Goal: Task Accomplishment & Management: Use online tool/utility

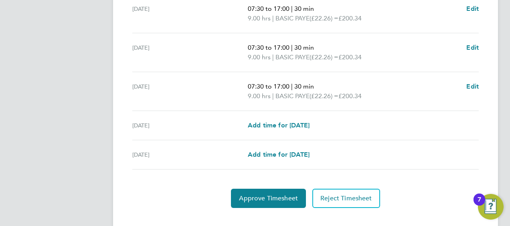
scroll to position [352, 0]
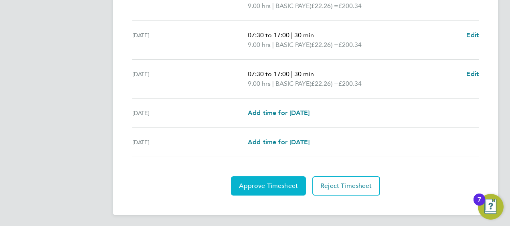
click at [273, 184] on span "Approve Timesheet" at bounding box center [268, 186] width 59 height 8
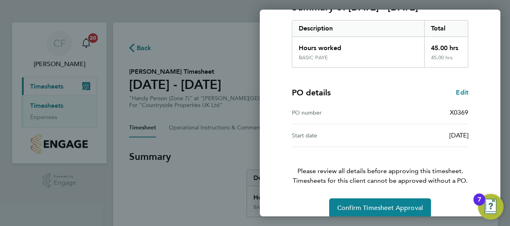
scroll to position [134, 0]
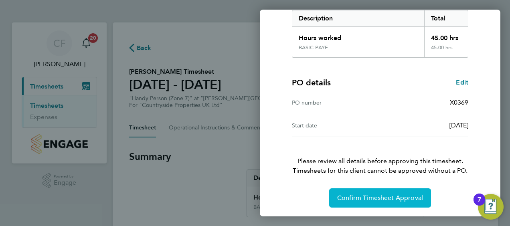
click at [366, 200] on span "Confirm Timesheet Approval" at bounding box center [380, 198] width 86 height 8
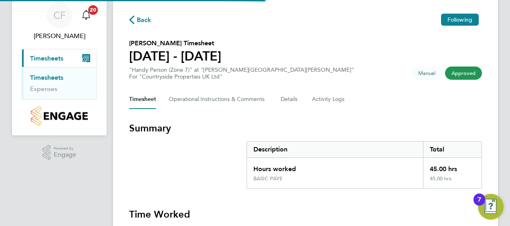
scroll to position [40, 0]
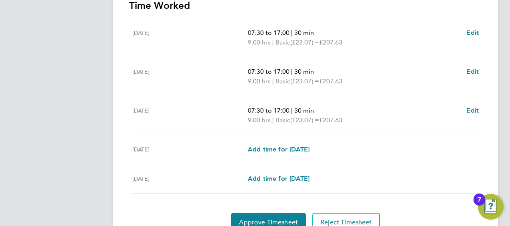
scroll to position [274, 0]
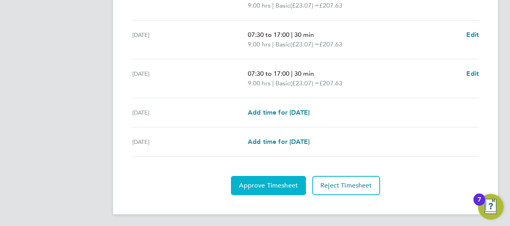
click at [281, 193] on button "Approve Timesheet" at bounding box center [268, 185] width 75 height 19
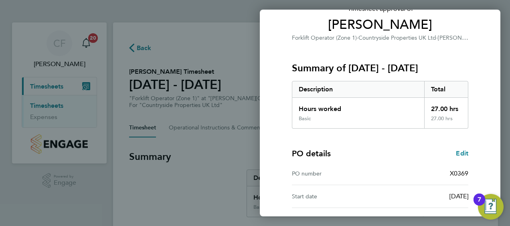
scroll to position [134, 0]
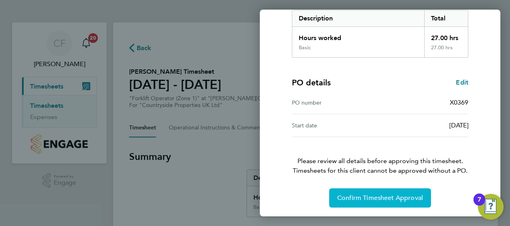
click at [369, 191] on button "Confirm Timesheet Approval" at bounding box center [380, 197] width 102 height 19
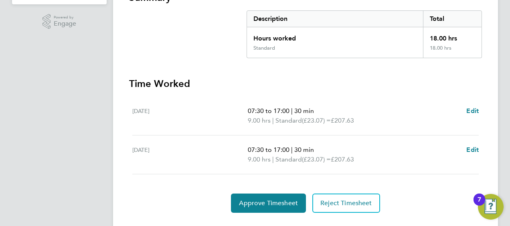
scroll to position [160, 0]
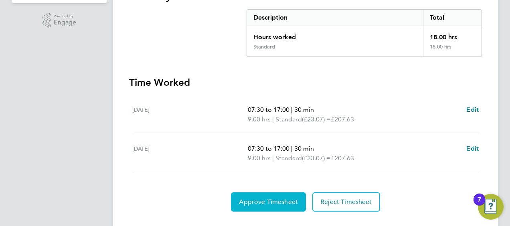
click at [271, 198] on span "Approve Timesheet" at bounding box center [268, 202] width 59 height 8
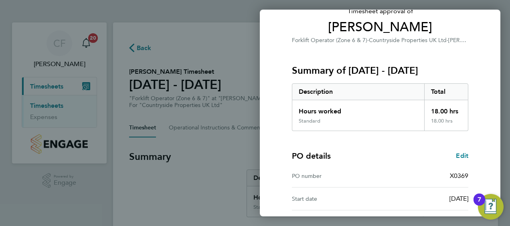
scroll to position [134, 0]
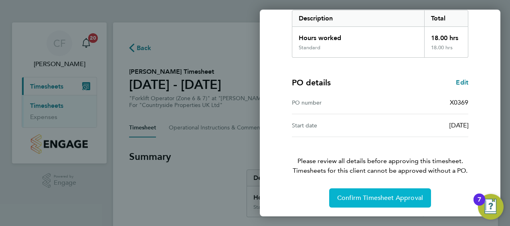
click at [372, 191] on button "Confirm Timesheet Approval" at bounding box center [380, 197] width 102 height 19
